Goal: Task Accomplishment & Management: Manage account settings

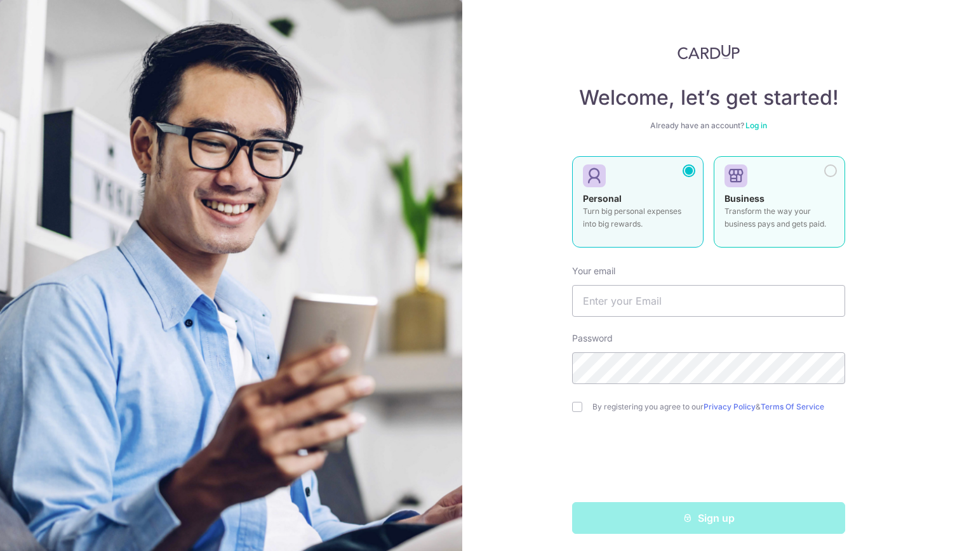
click at [813, 172] on div at bounding box center [774, 176] width 100 height 19
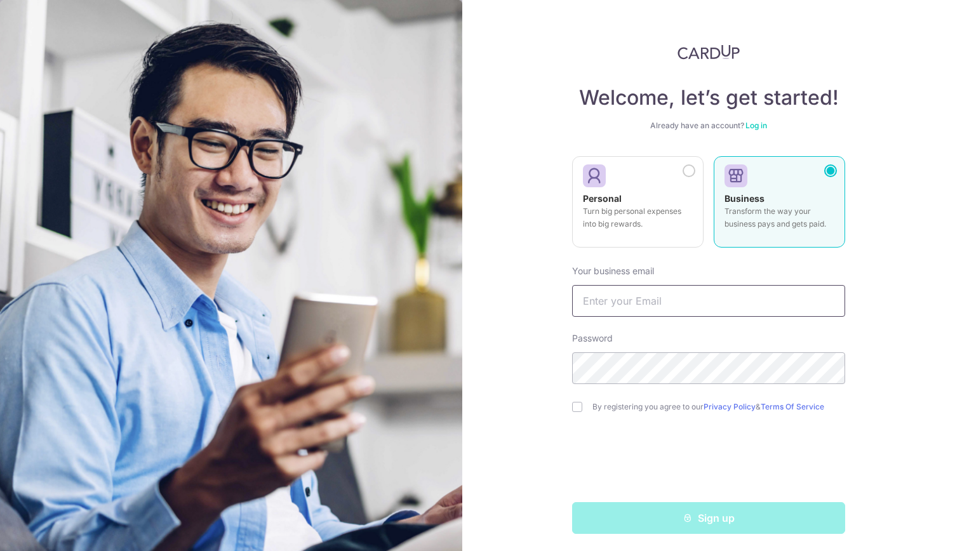
click at [703, 294] on input "text" at bounding box center [708, 301] width 273 height 32
click at [805, 324] on form "Your business email deve Password By registering you agree to our Privacy Polic…" at bounding box center [708, 394] width 273 height 279
drag, startPoint x: 660, startPoint y: 303, endPoint x: 401, endPoint y: 303, distance: 259.0
click at [401, 303] on section "Welcome, let’s get started! Already have an account? Log in Personal Turn big p…" at bounding box center [477, 275] width 955 height 551
type input "c"
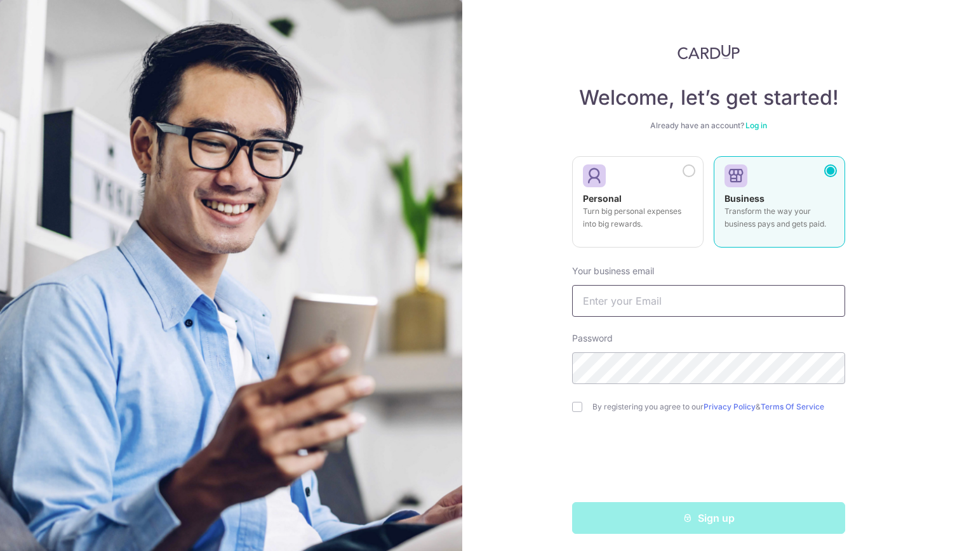
click at [697, 303] on input "text" at bounding box center [708, 301] width 273 height 32
type input "[EMAIL_ADDRESS][DOMAIN_NAME]"
click at [590, 460] on div at bounding box center [708, 462] width 273 height 50
click at [572, 406] on input "checkbox" at bounding box center [577, 407] width 10 height 10
checkbox input "true"
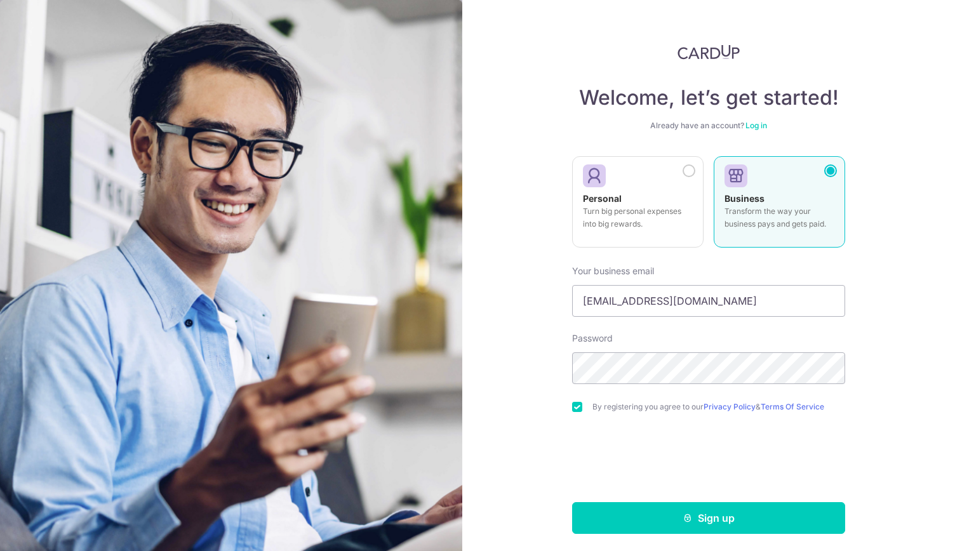
scroll to position [3, 0]
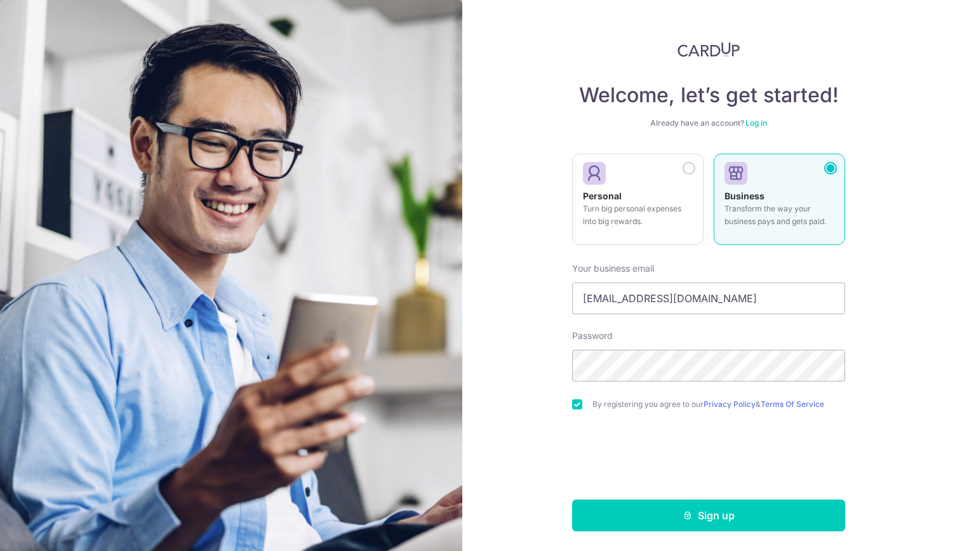
click at [756, 122] on link "Log in" at bounding box center [756, 123] width 22 height 10
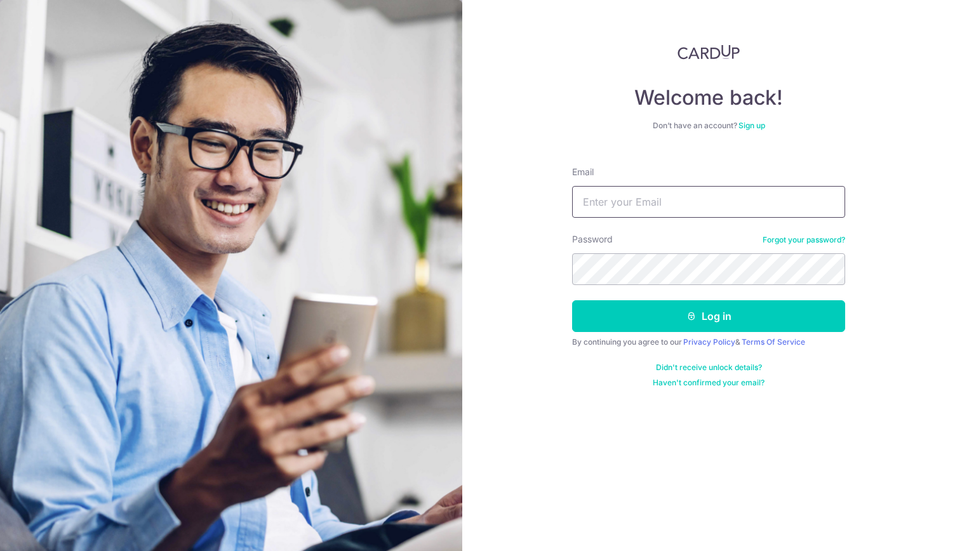
click at [678, 201] on input "Email" at bounding box center [708, 202] width 273 height 32
type input "[EMAIL_ADDRESS][DOMAIN_NAME]"
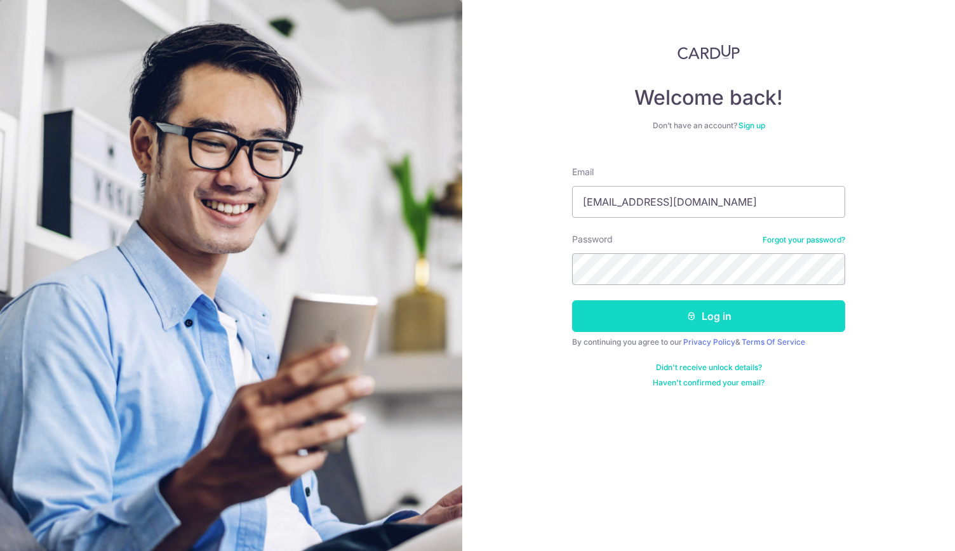
click at [601, 307] on button "Log in" at bounding box center [708, 316] width 273 height 32
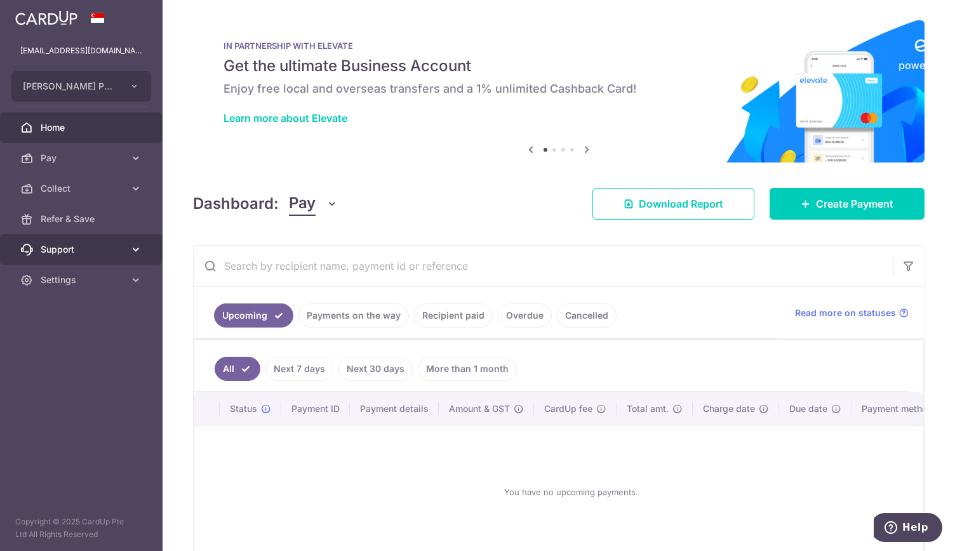
click at [74, 246] on span "Support" at bounding box center [83, 249] width 84 height 13
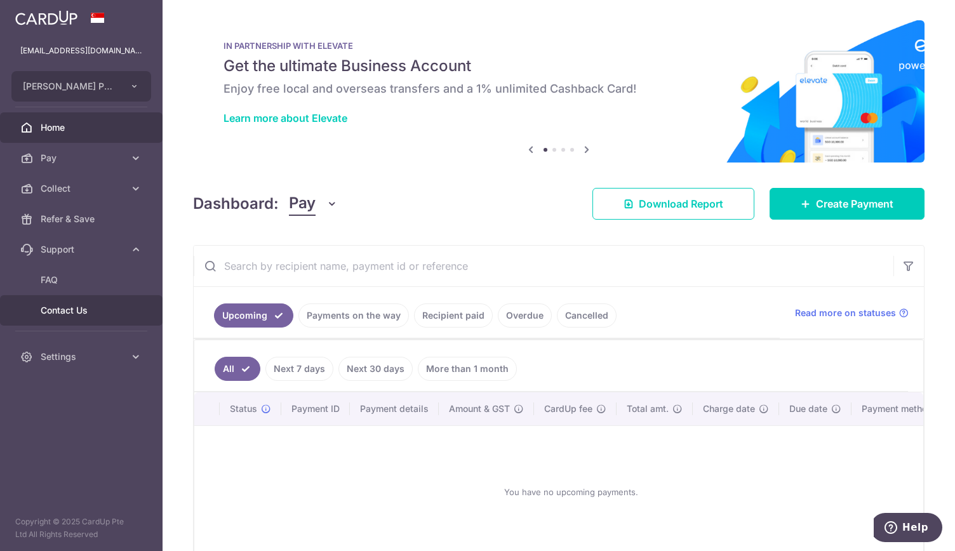
click at [81, 309] on span "Contact Us" at bounding box center [83, 310] width 84 height 13
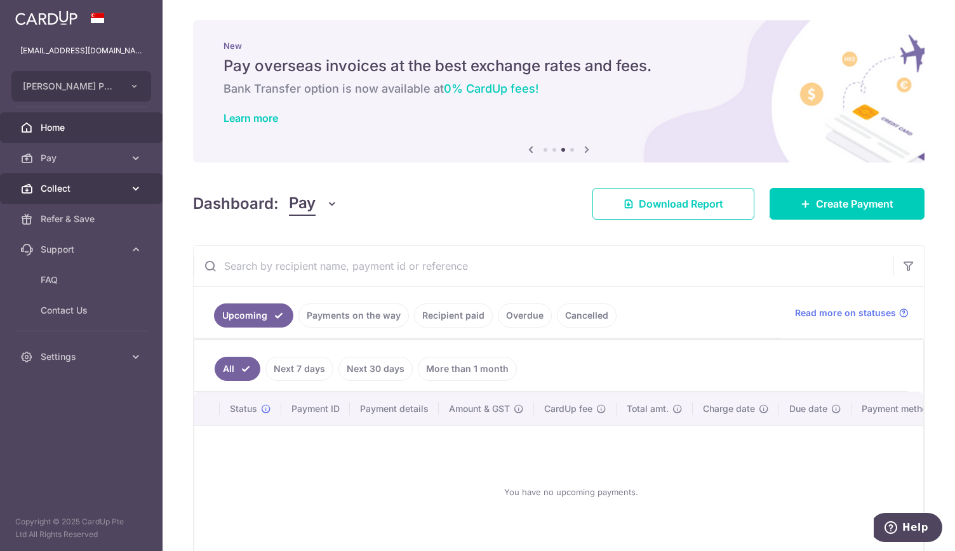
click at [136, 197] on link "Collect" at bounding box center [81, 188] width 163 height 30
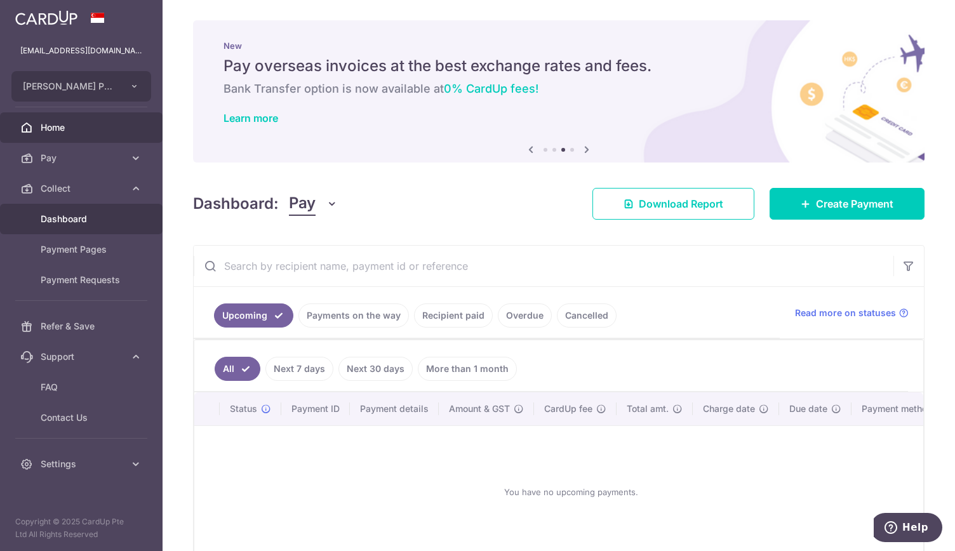
click at [80, 230] on link "Dashboard" at bounding box center [81, 219] width 163 height 30
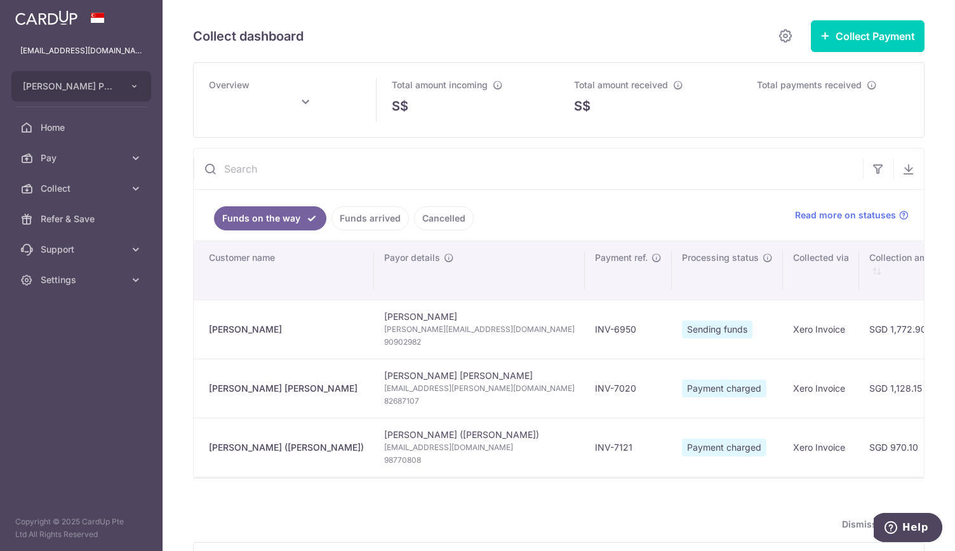
click at [380, 216] on link "Funds arrived" at bounding box center [369, 218] width 77 height 24
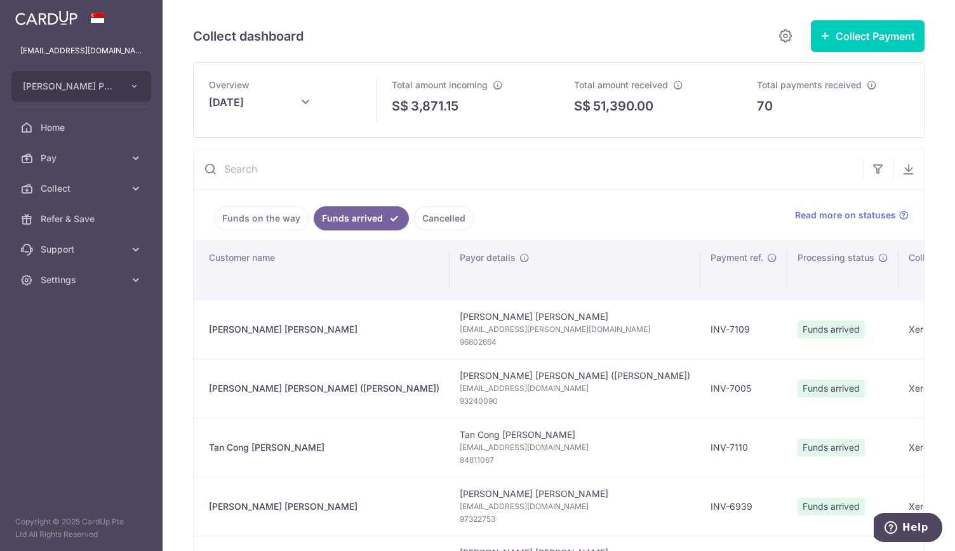
click at [302, 103] on icon at bounding box center [305, 102] width 15 height 15
click at [259, 136] on select "Jan Feb Mar Apr May Jun [DATE] Aug Sep Oct Nov Dec" at bounding box center [243, 136] width 34 height 10
click at [361, 167] on button "Done" at bounding box center [353, 172] width 32 height 17
click at [307, 97] on icon at bounding box center [305, 102] width 15 height 15
click at [382, 172] on button "Done" at bounding box center [391, 174] width 32 height 17
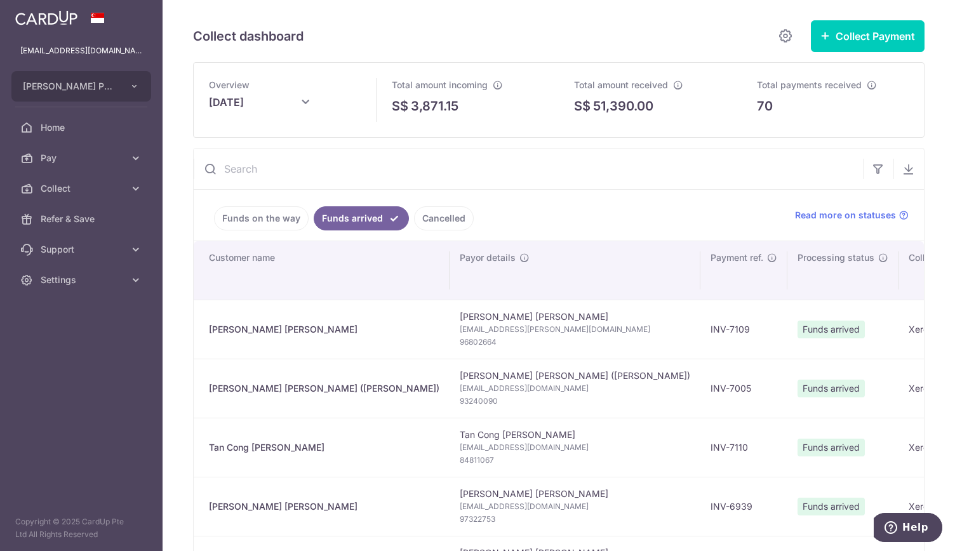
click at [302, 105] on icon at bounding box center [305, 102] width 15 height 15
click at [301, 138] on div "Jan Feb Mar Apr May Jun [DATE] Aug Sep Oct Nov [DATE] 2016 2017 2018 2019 2020 …" at bounding box center [310, 139] width 93 height 11
click at [294, 138] on select "Jan Feb Mar Apr May Jun [DATE] Aug Sep Oct Nov Dec" at bounding box center [281, 139] width 34 height 10
click at [353, 171] on button "Done" at bounding box center [353, 172] width 32 height 17
click at [503, 156] on input "text" at bounding box center [528, 169] width 669 height 41
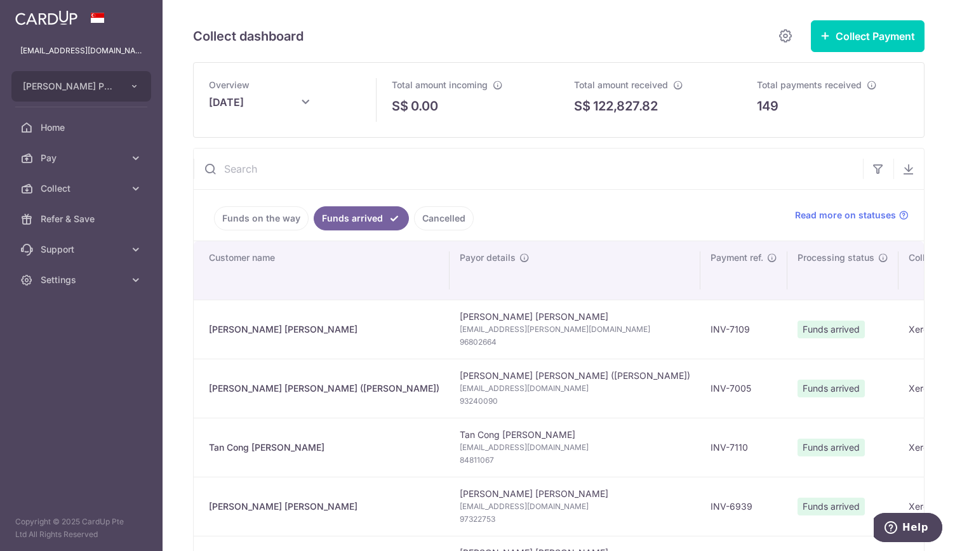
click at [305, 102] on icon at bounding box center [305, 102] width 15 height 15
click at [295, 139] on select "Jan Feb Mar Apr May Jun [DATE] Aug Sep Oct Nov Dec" at bounding box center [281, 139] width 34 height 10
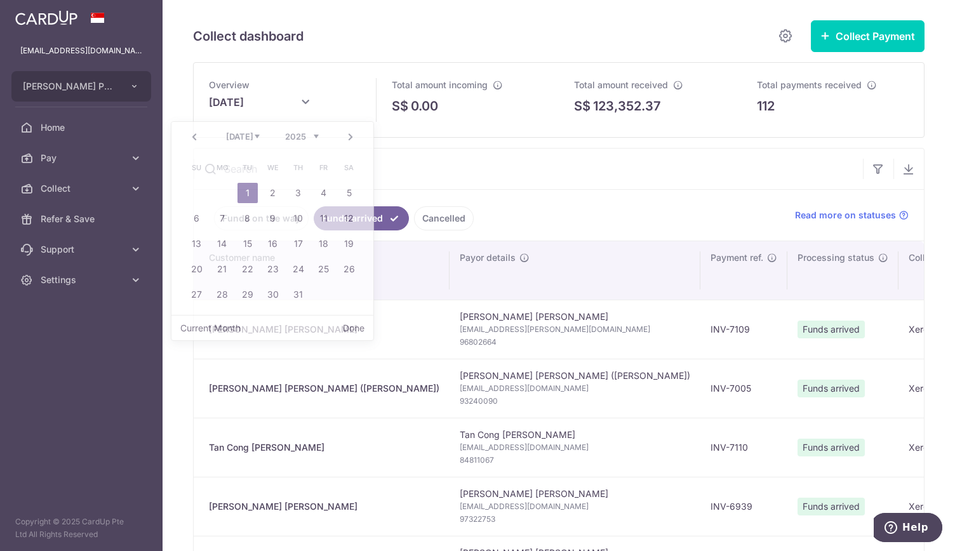
click at [492, 158] on input "text" at bounding box center [528, 169] width 669 height 41
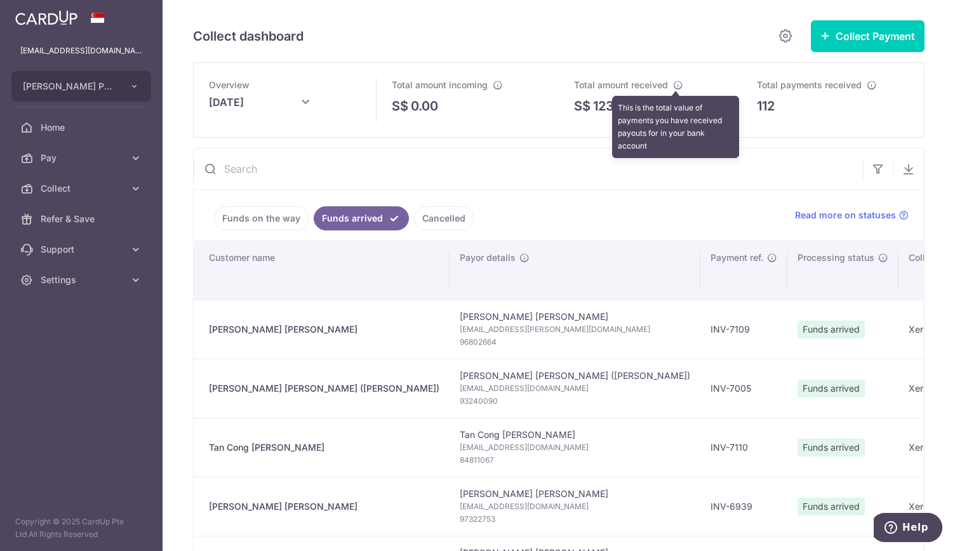
click at [675, 83] on icon at bounding box center [678, 85] width 10 height 10
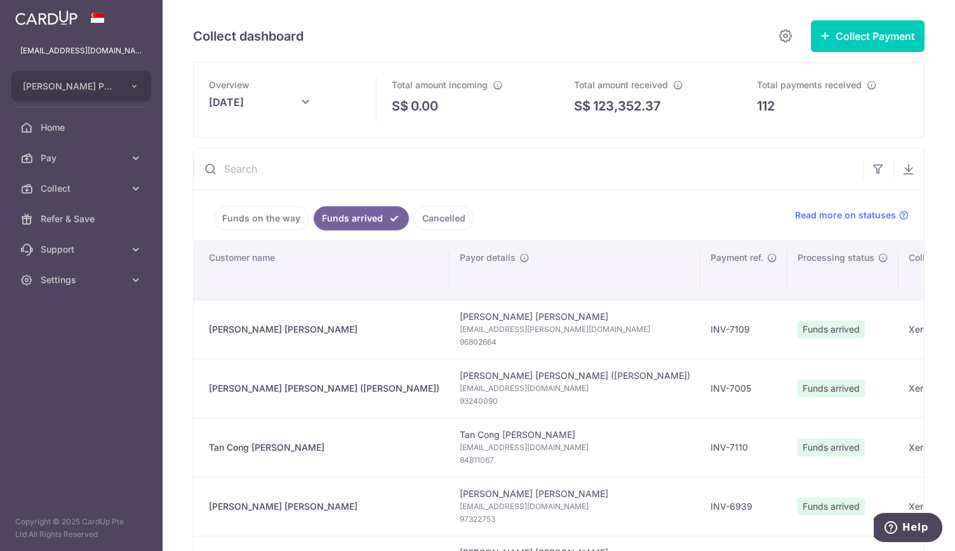
click at [308, 102] on icon at bounding box center [305, 102] width 15 height 15
click at [293, 141] on select "Jan Feb Mar Apr May Jun [DATE] Aug Sep Oct Nov Dec" at bounding box center [281, 139] width 34 height 10
click at [359, 170] on button "Done" at bounding box center [353, 172] width 32 height 17
type input "[DATE]"
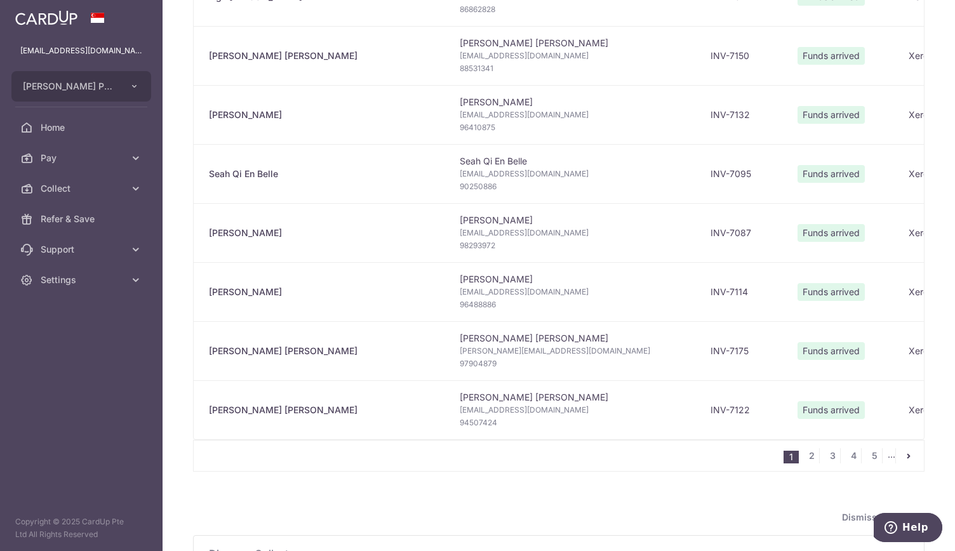
scroll to position [1044, 0]
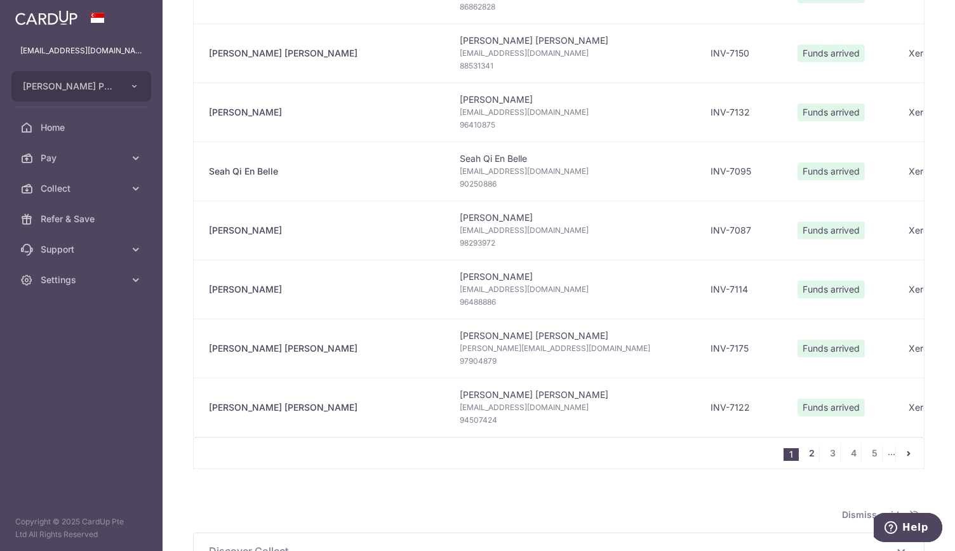
click at [811, 454] on link "2" at bounding box center [811, 453] width 15 height 15
click at [804, 453] on link "2" at bounding box center [811, 453] width 15 height 15
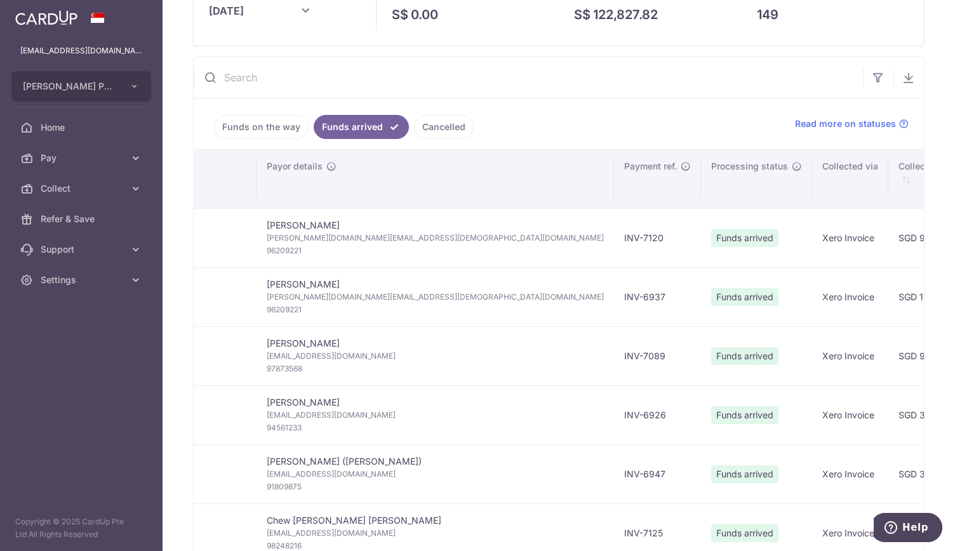
scroll to position [0, 0]
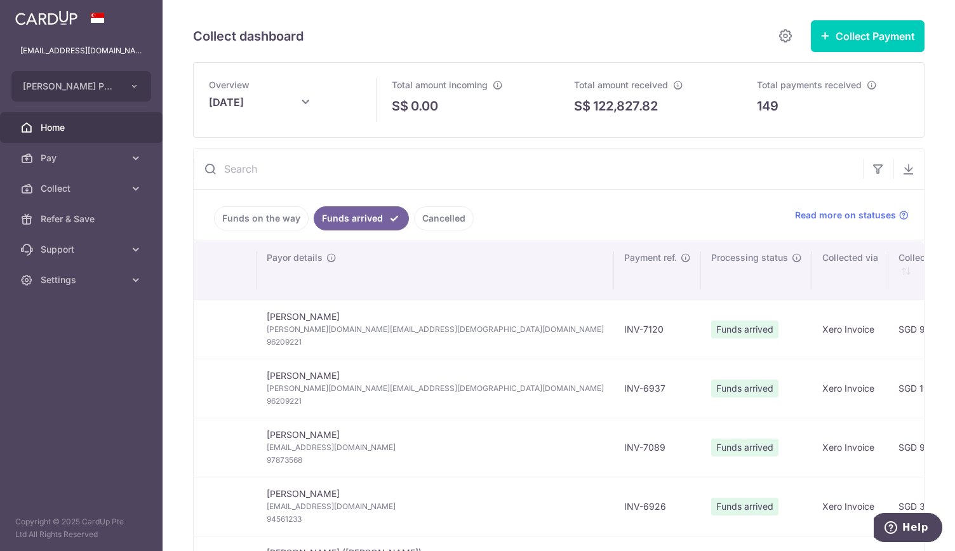
click at [63, 130] on span "Home" at bounding box center [83, 127] width 84 height 13
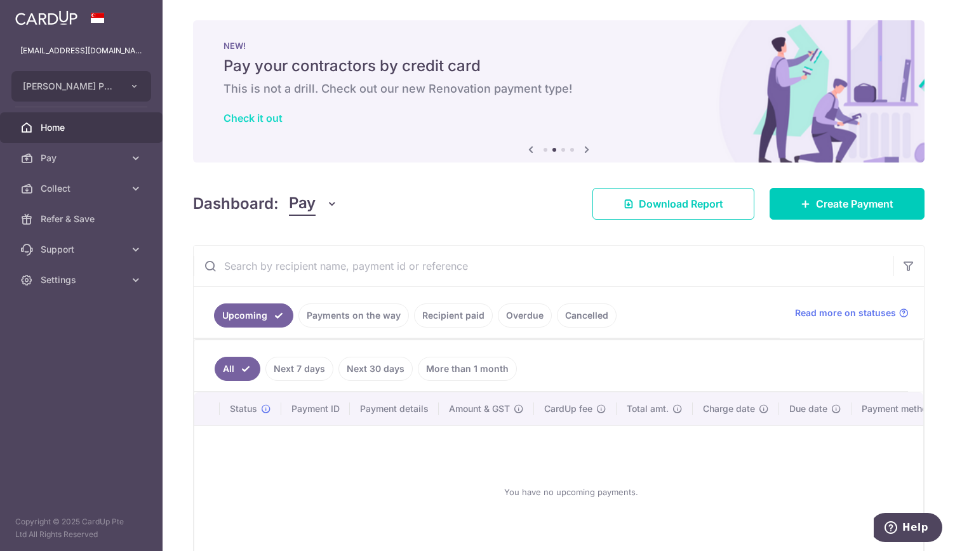
click at [265, 119] on link "Check it out" at bounding box center [252, 118] width 59 height 13
